Goal: Information Seeking & Learning: Learn about a topic

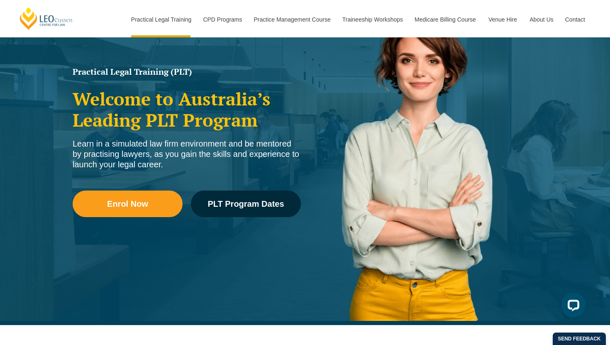
scroll to position [88, 0]
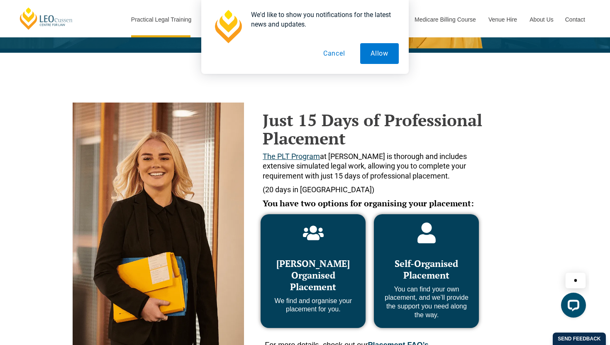
click at [340, 56] on button "Cancel" at bounding box center [334, 53] width 43 height 21
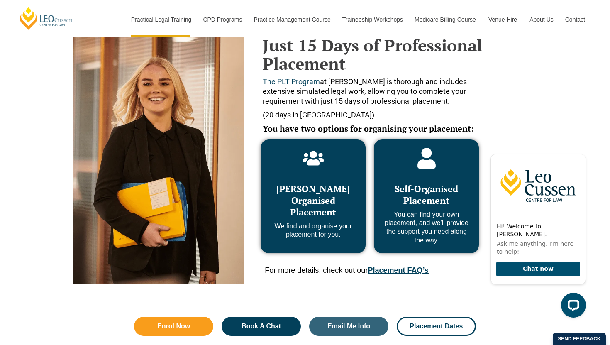
scroll to position [360, 0]
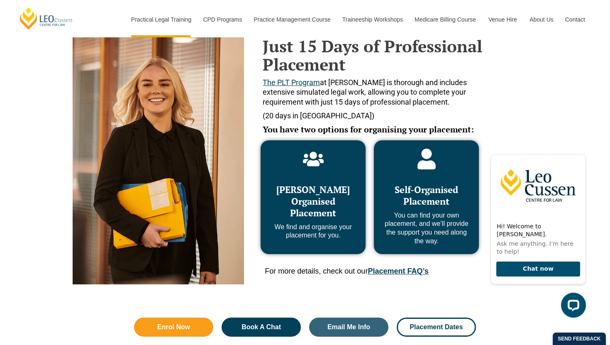
click at [428, 194] on span "Self-Organised Placement" at bounding box center [425, 195] width 63 height 24
click at [578, 152] on icon "Hide greeting" at bounding box center [581, 147] width 10 height 10
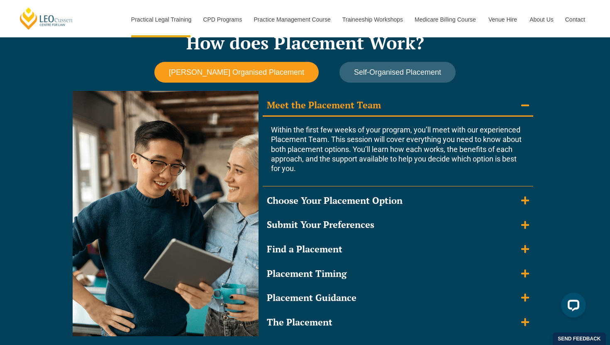
scroll to position [725, 0]
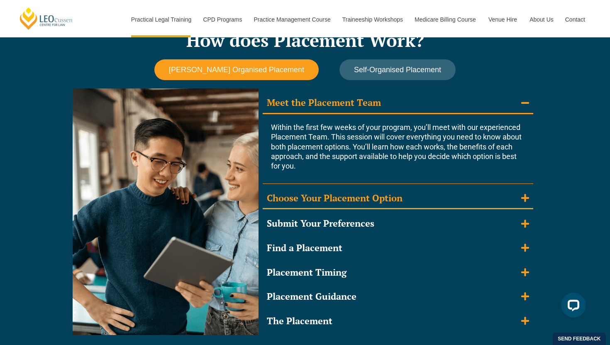
click at [406, 198] on summary "Choose Your Placement Option" at bounding box center [398, 199] width 270 height 22
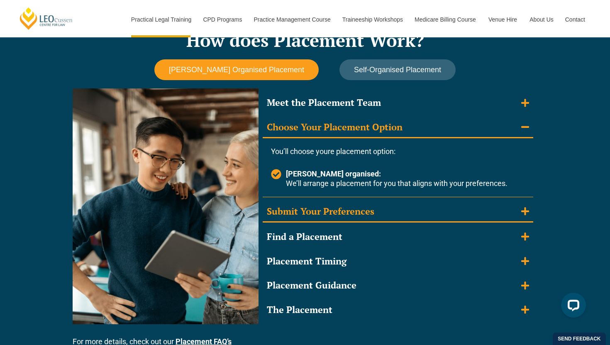
click at [376, 211] on summary "Submit Your Preferences" at bounding box center [398, 212] width 270 height 22
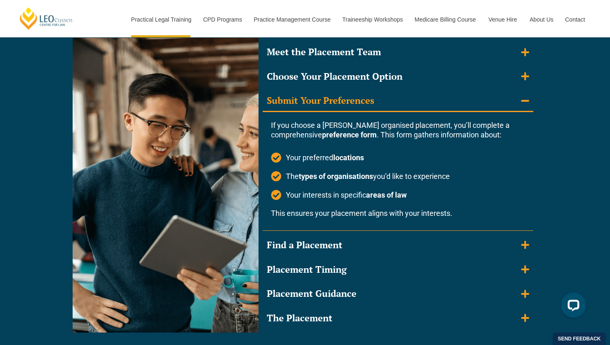
scroll to position [777, 0]
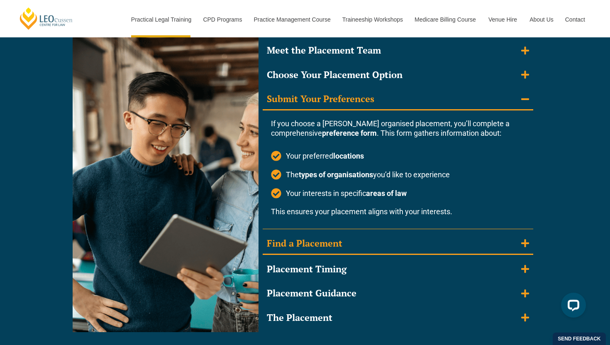
click at [362, 241] on summary "Find a Placement" at bounding box center [398, 244] width 270 height 22
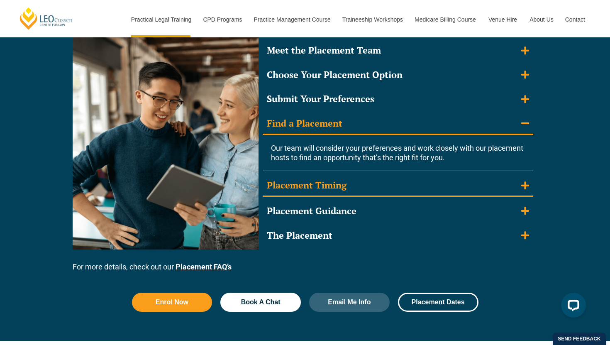
click at [342, 189] on div "Placement Timing" at bounding box center [307, 185] width 80 height 12
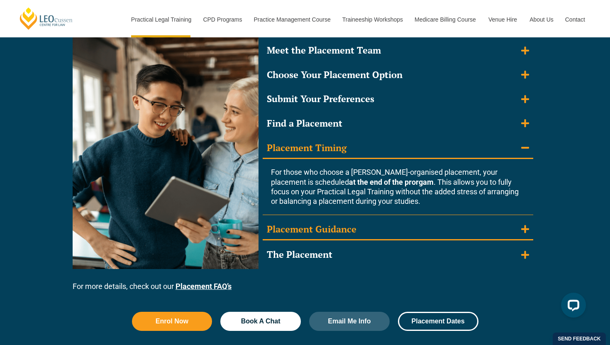
click at [350, 226] on div "Placement Guidance" at bounding box center [312, 229] width 90 height 12
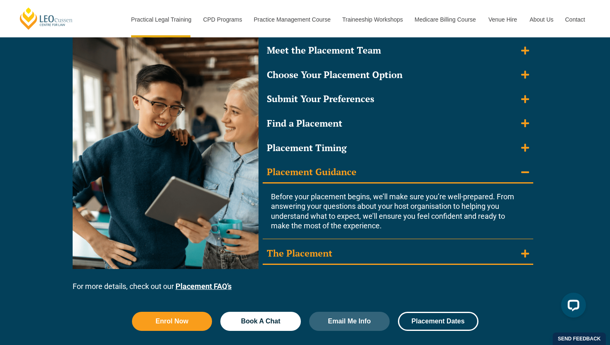
click at [331, 249] on div "The Placement" at bounding box center [300, 253] width 66 height 12
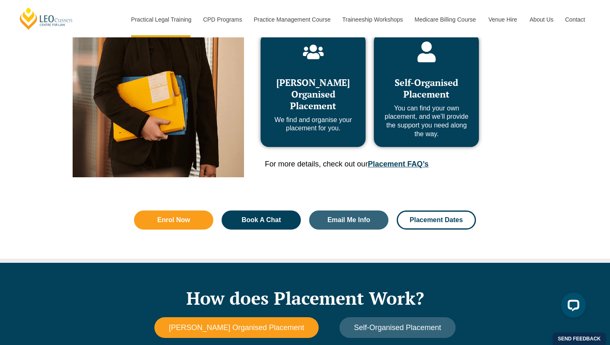
scroll to position [467, 0]
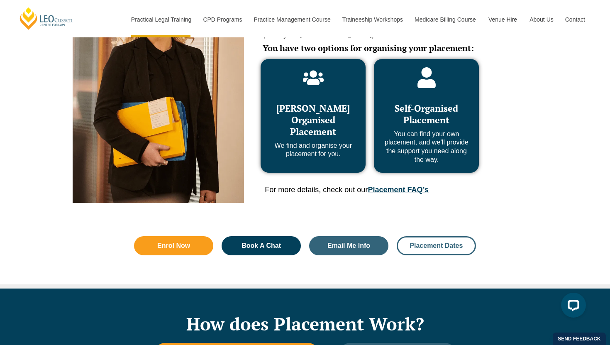
click at [427, 246] on span "Placement Dates" at bounding box center [435, 245] width 53 height 7
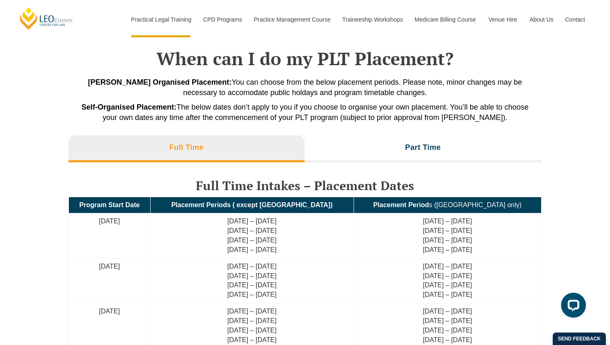
scroll to position [1879, 0]
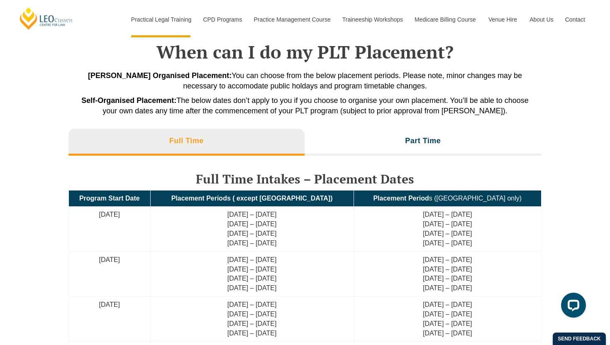
drag, startPoint x: 248, startPoint y: 214, endPoint x: 302, endPoint y: 241, distance: 60.3
click at [302, 241] on td "[DATE] – [DATE] [DATE] – [DATE] [DATE] – [DATE] [DATE] – [DATE]" at bounding box center [251, 229] width 203 height 45
click at [191, 232] on td "[DATE] – [DATE] [DATE] – [DATE] [DATE] – [DATE] [DATE] – [DATE]" at bounding box center [251, 229] width 203 height 45
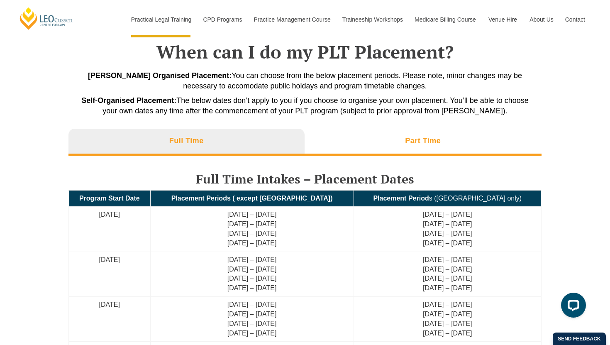
click at [436, 134] on li "Part Time" at bounding box center [422, 142] width 237 height 27
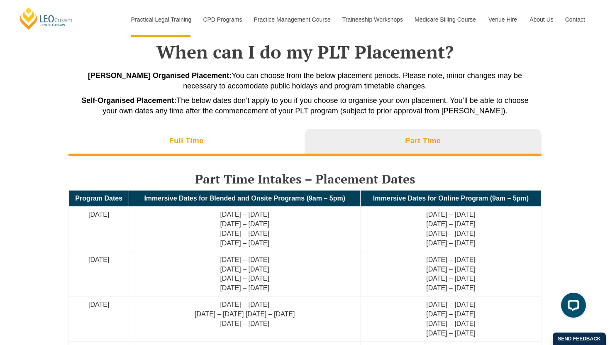
click at [253, 148] on li "Full Time" at bounding box center [186, 142] width 236 height 27
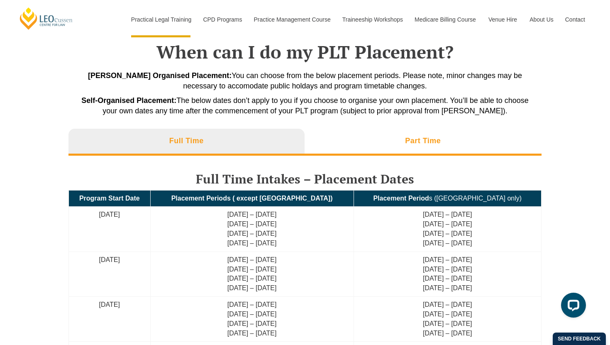
click at [397, 144] on li "Part Time" at bounding box center [422, 142] width 237 height 27
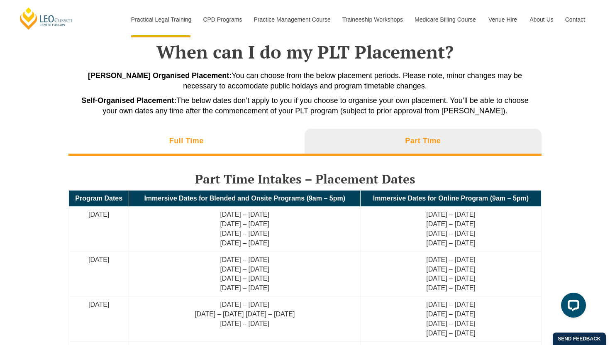
click at [228, 140] on li "Full Time" at bounding box center [186, 142] width 236 height 27
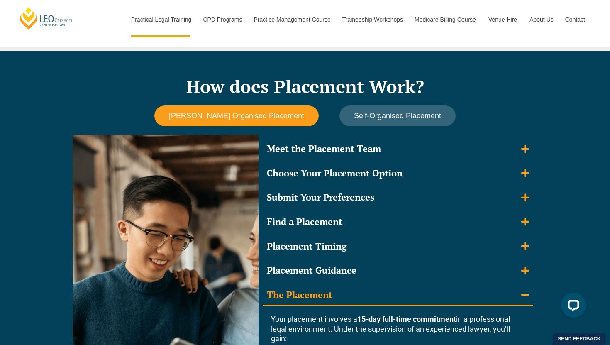
scroll to position [654, 0]
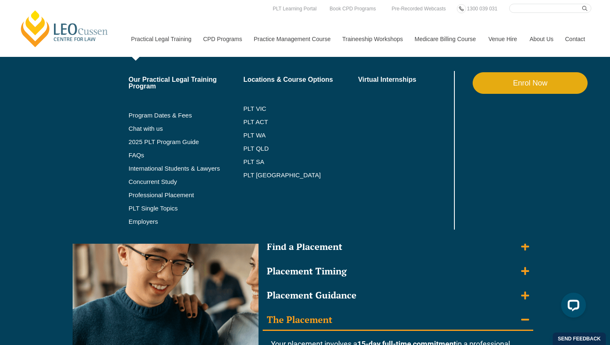
click at [169, 39] on link "Practical Legal Training" at bounding box center [161, 39] width 72 height 36
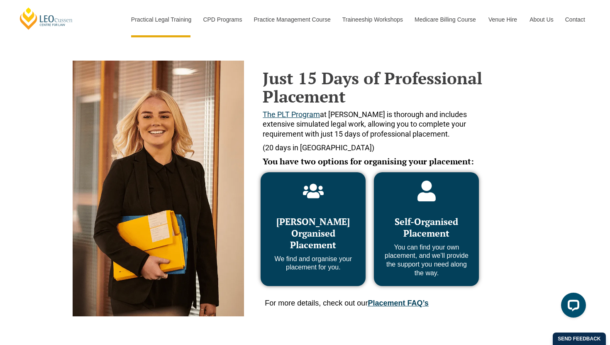
scroll to position [327, 0]
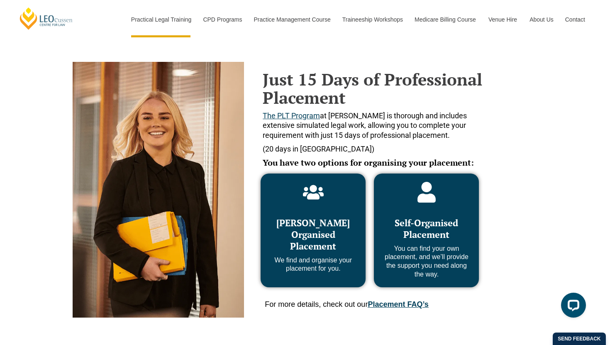
click at [394, 305] on link "Placement FAQ’s" at bounding box center [397, 304] width 61 height 8
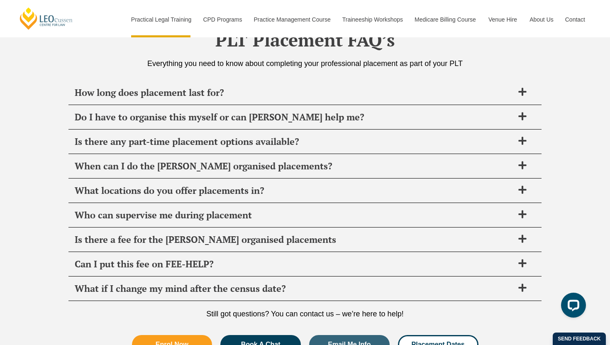
scroll to position [2931, 0]
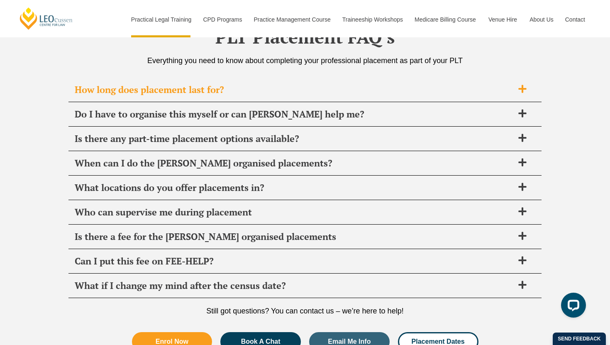
click at [265, 83] on div "How long does placement last for?" at bounding box center [304, 90] width 473 height 24
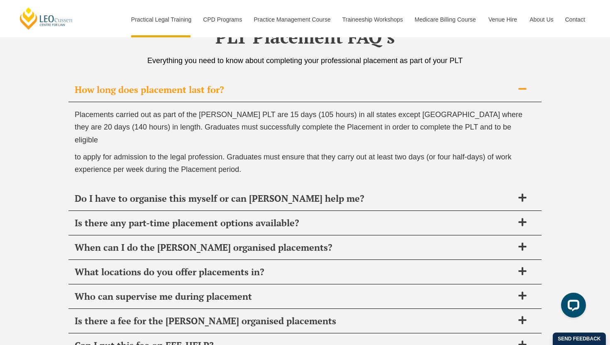
click at [266, 90] on span "How long does placement last for?" at bounding box center [294, 90] width 439 height 12
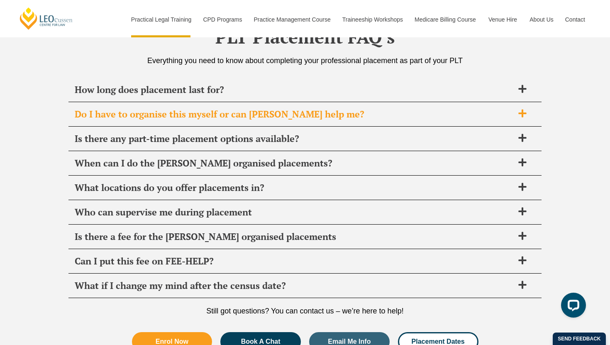
click at [274, 117] on span "Do I have to organise this myself or can [PERSON_NAME] help me?" at bounding box center [294, 114] width 439 height 12
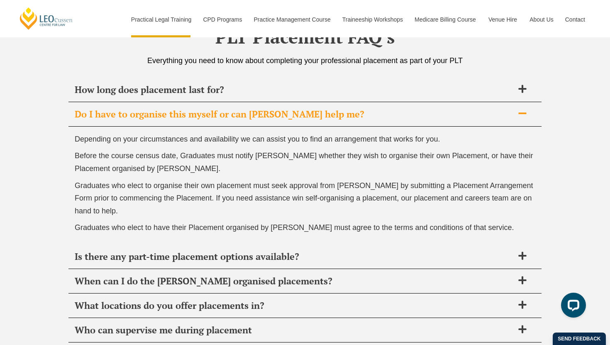
click at [274, 117] on span "Do I have to organise this myself or can [PERSON_NAME] help me?" at bounding box center [294, 114] width 439 height 12
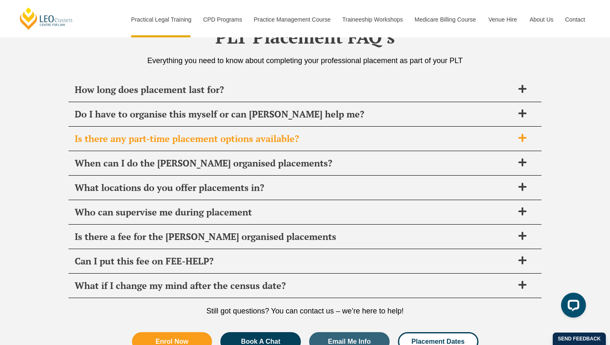
click at [275, 140] on span "Is there any part-time placement options available?" at bounding box center [294, 139] width 439 height 12
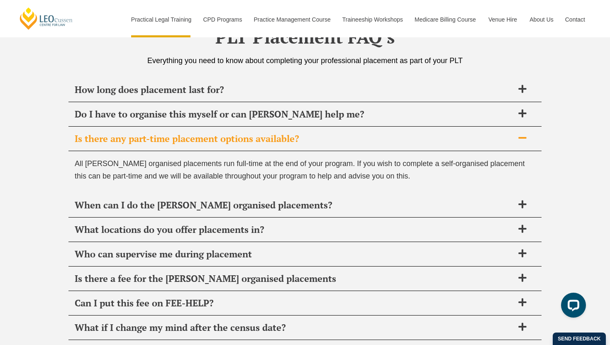
click at [275, 140] on span "Is there any part-time placement options available?" at bounding box center [294, 139] width 439 height 12
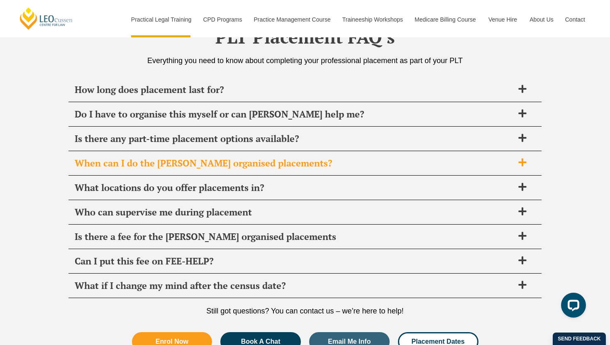
click at [272, 169] on div "When can I do the [PERSON_NAME] organised placements?" at bounding box center [304, 163] width 473 height 24
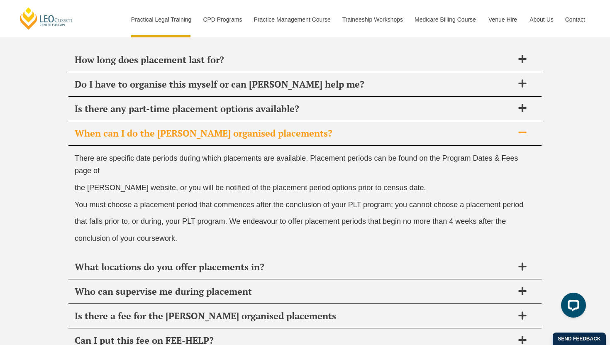
scroll to position [2964, 0]
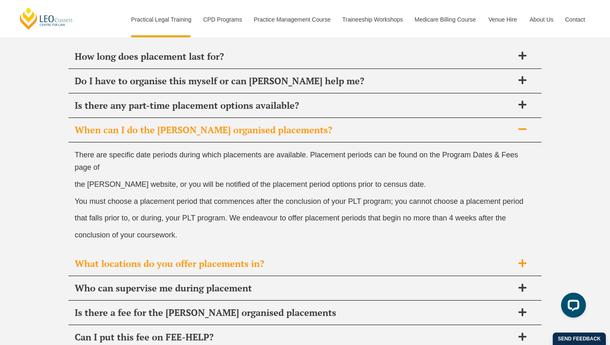
click at [244, 266] on span "What locations do you offer placements in?" at bounding box center [294, 264] width 439 height 12
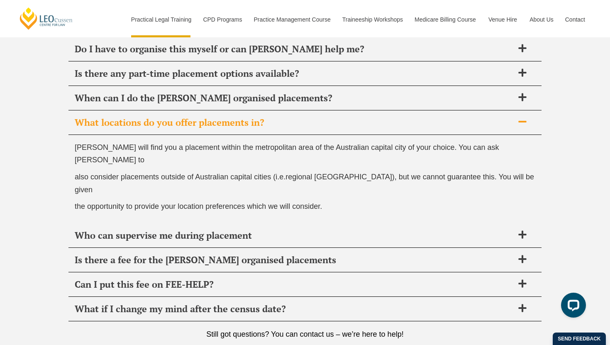
scroll to position [2996, 0]
click at [241, 229] on span "Who can supervise me during placement" at bounding box center [294, 235] width 439 height 12
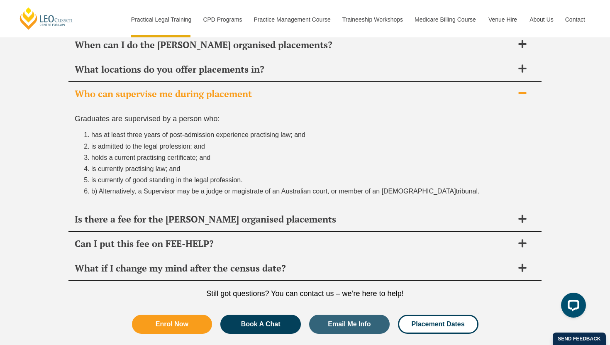
scroll to position [3051, 0]
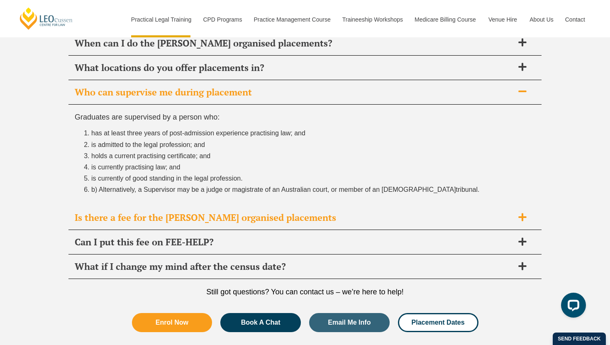
click at [223, 220] on span "Is there a fee for the [PERSON_NAME] organised placements" at bounding box center [294, 217] width 439 height 12
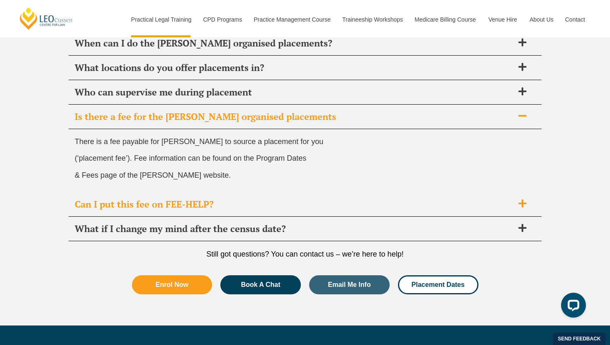
click at [226, 211] on div "Can I put this fee on FEE-HELP?" at bounding box center [304, 204] width 473 height 24
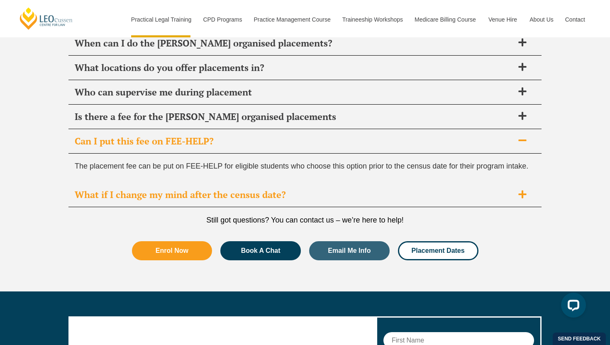
click at [214, 199] on span "What if I change my mind after the census date?" at bounding box center [294, 195] width 439 height 12
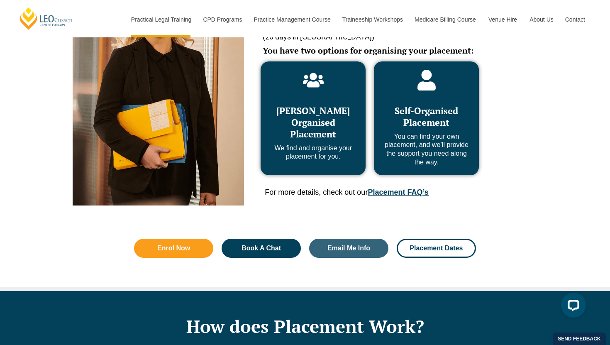
scroll to position [442, 0]
